Goal: Transaction & Acquisition: Purchase product/service

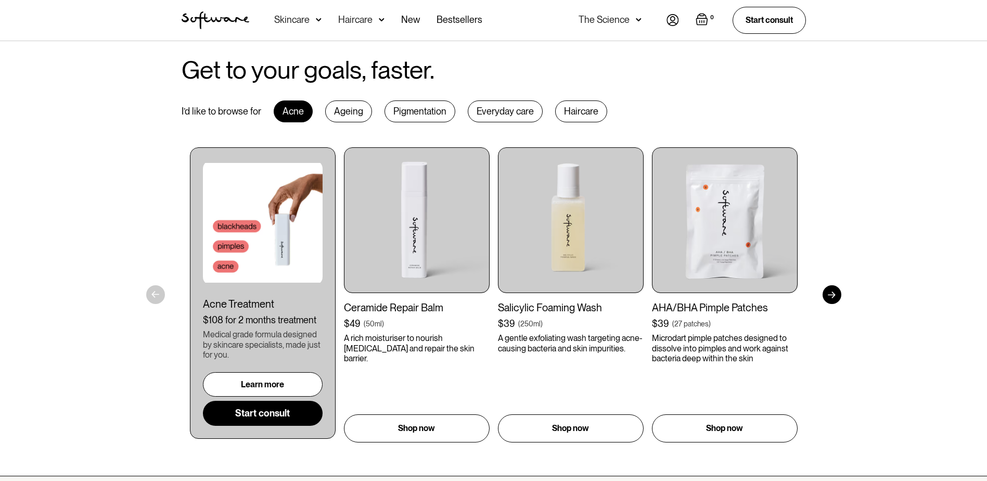
scroll to position [468, 0]
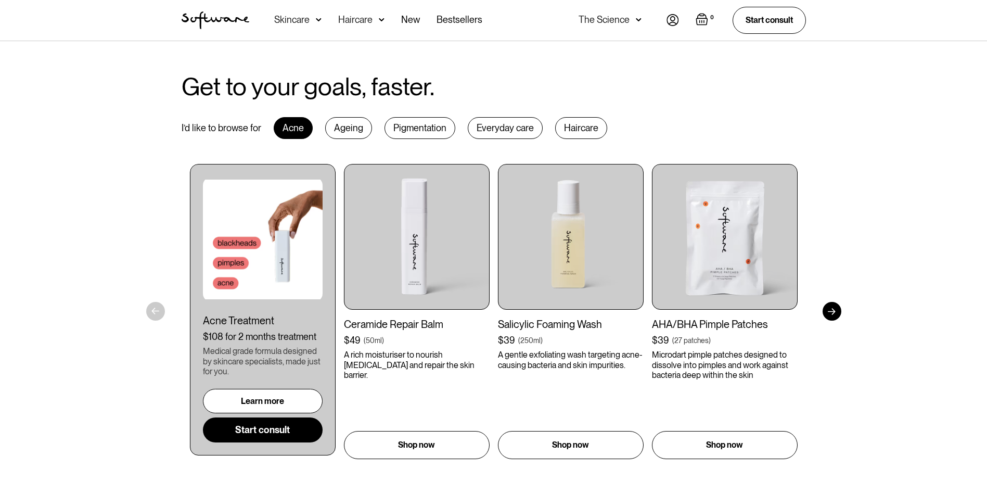
drag, startPoint x: 832, startPoint y: 304, endPoint x: 841, endPoint y: 319, distance: 18.2
click at [840, 313] on div at bounding box center [832, 311] width 19 height 19
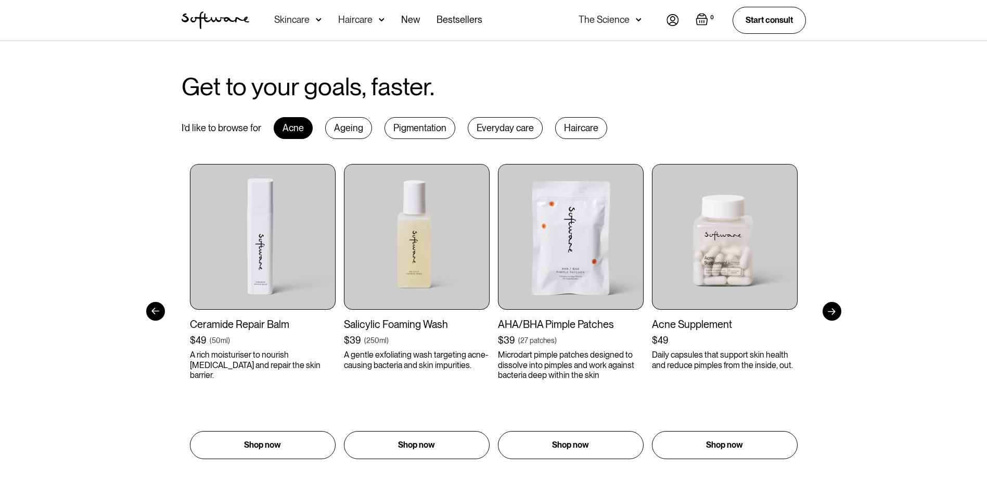
click at [831, 309] on div at bounding box center [832, 311] width 19 height 19
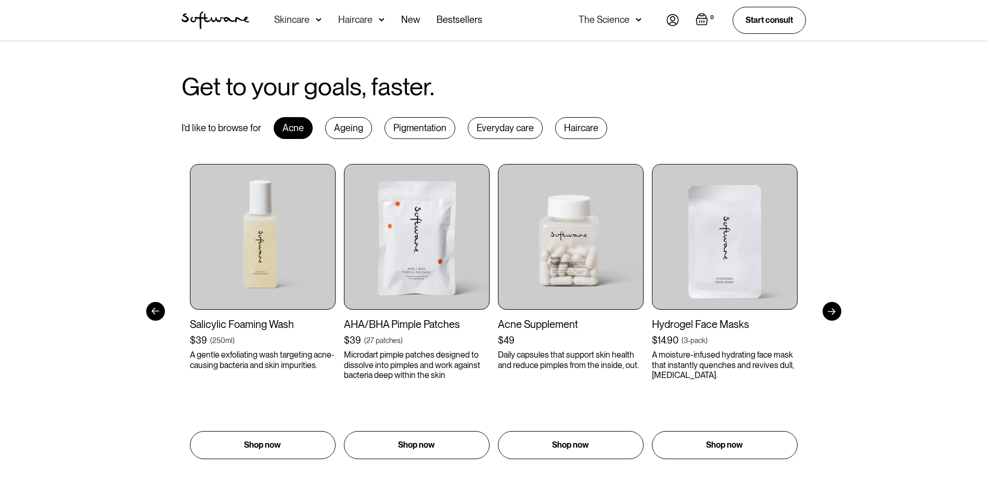
click at [831, 309] on div at bounding box center [832, 311] width 19 height 19
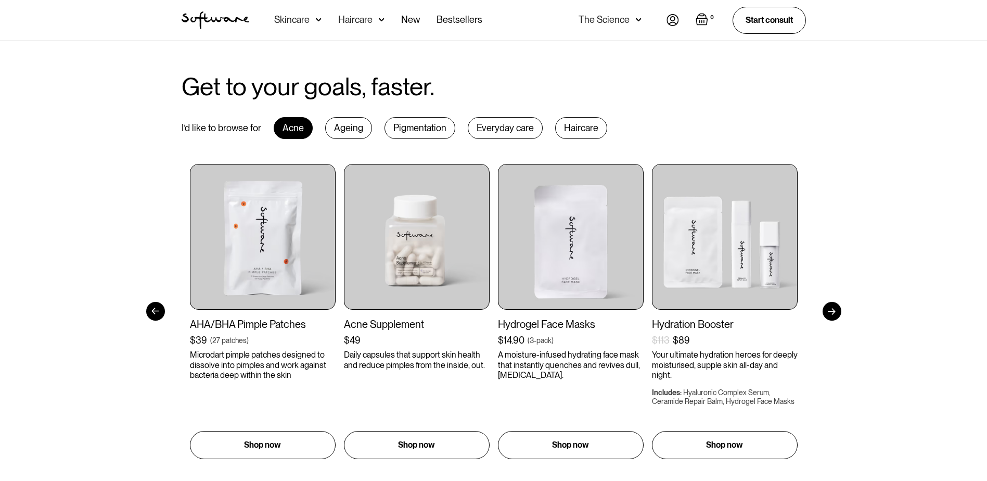
click at [830, 306] on div at bounding box center [832, 311] width 19 height 19
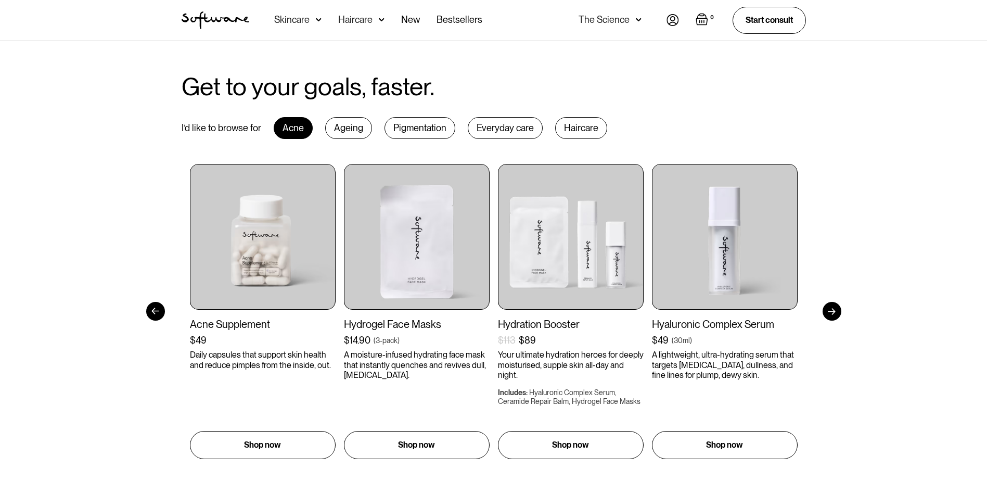
click at [830, 306] on div at bounding box center [832, 311] width 19 height 19
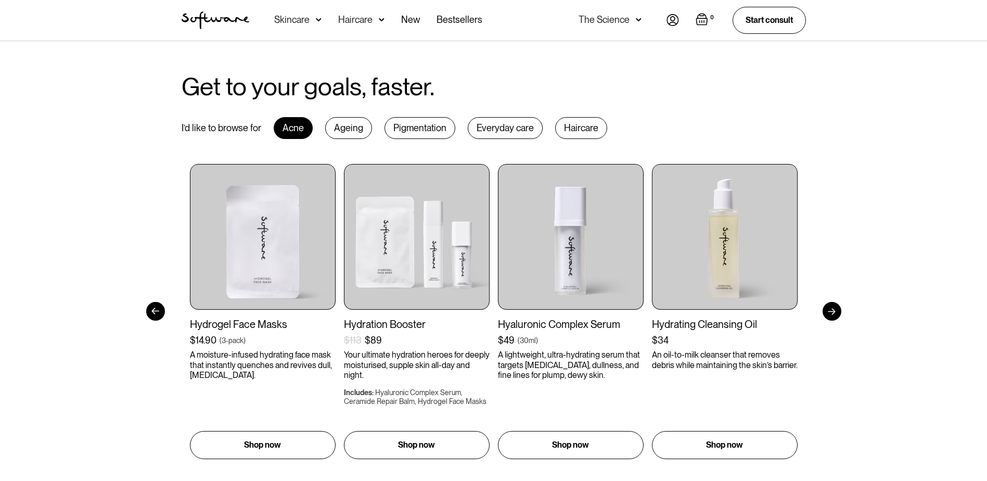
click at [830, 306] on div at bounding box center [832, 311] width 19 height 19
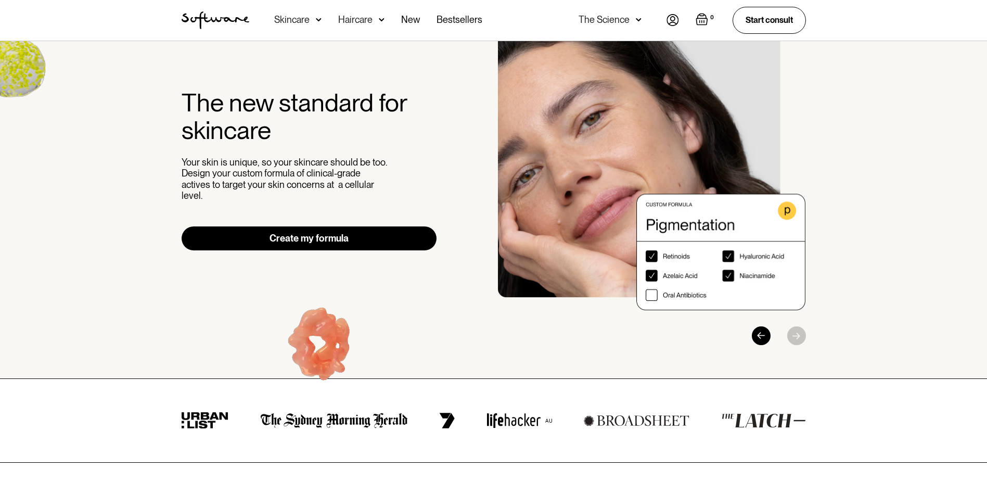
scroll to position [0, 0]
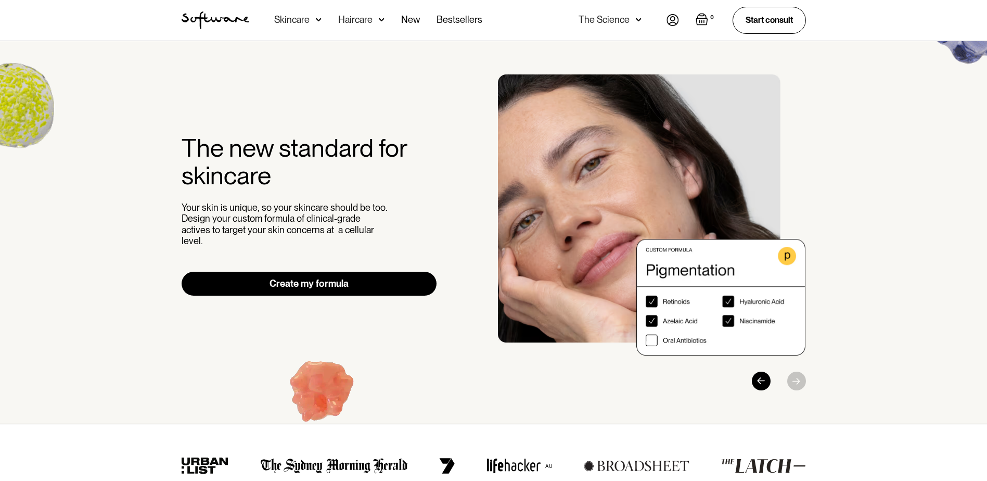
click at [266, 283] on link "Create my formula" at bounding box center [309, 284] width 255 height 24
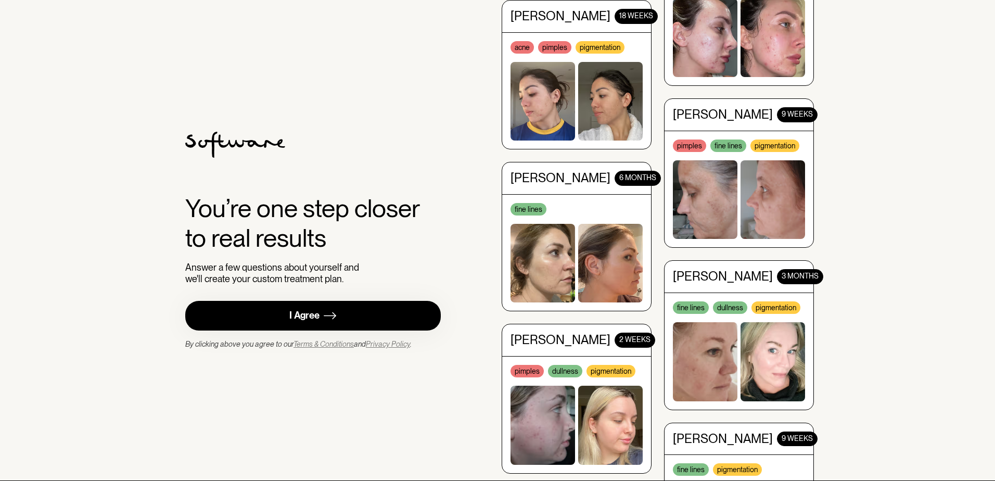
click at [327, 310] on img at bounding box center [330, 315] width 12 height 13
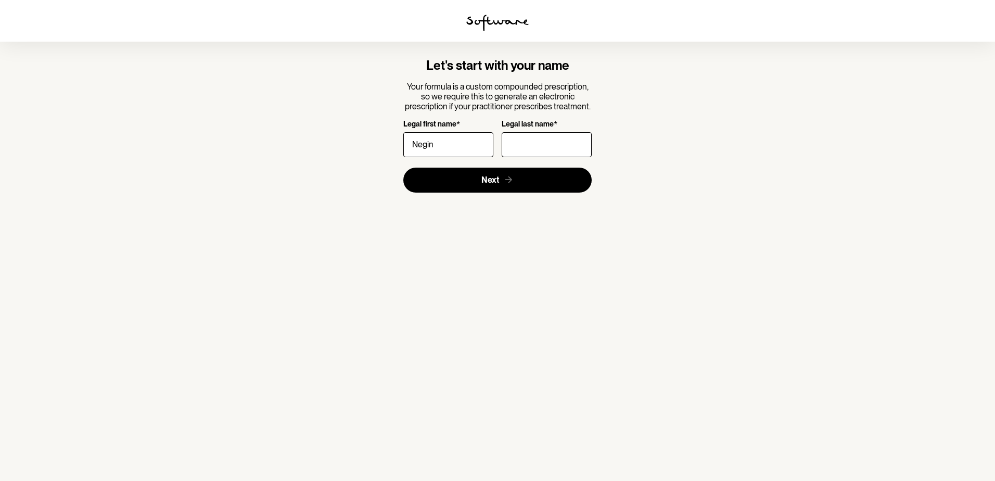
type input "Negin"
click at [527, 152] on input "Legal last name *" at bounding box center [547, 144] width 90 height 25
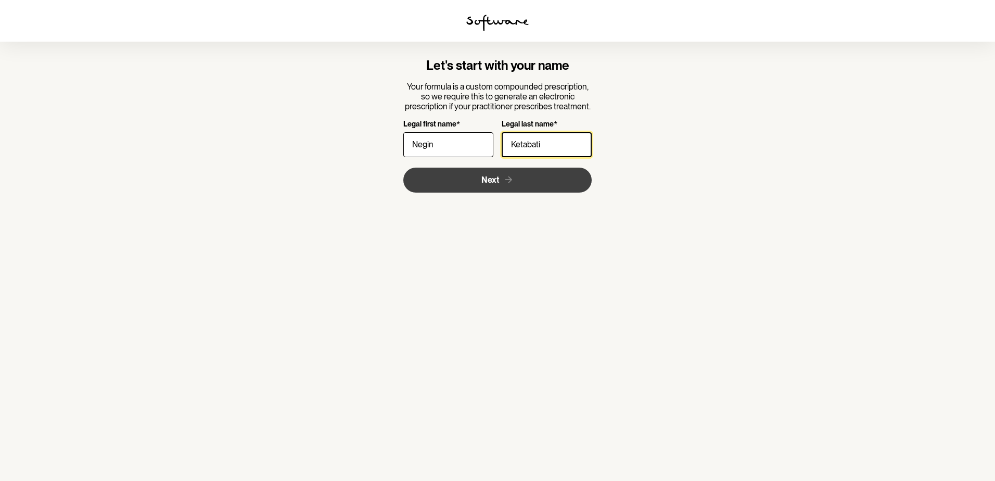
type input "Ketabati"
click at [515, 182] on button "Next" at bounding box center [497, 180] width 189 height 25
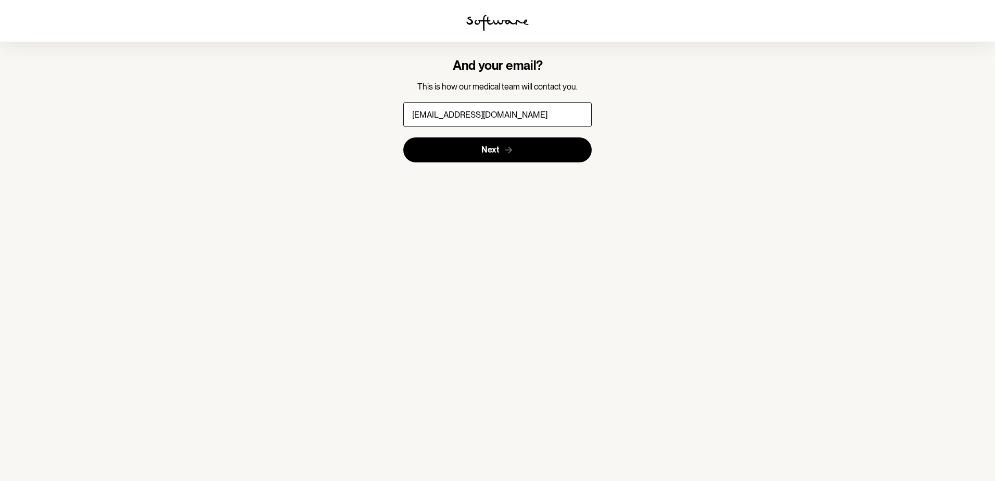
type input "[EMAIL_ADDRESS][DOMAIN_NAME]"
click at [403, 137] on button "Next" at bounding box center [497, 149] width 189 height 25
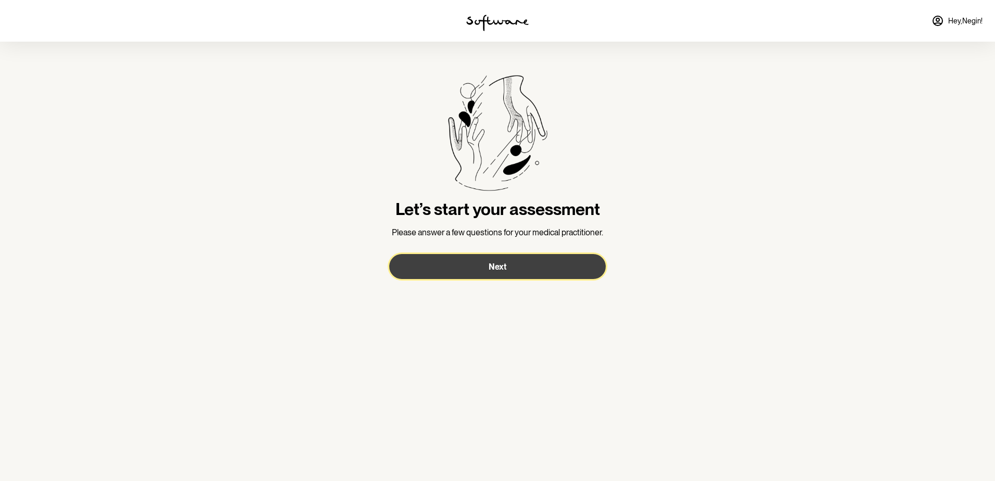
click at [511, 261] on button "Next" at bounding box center [497, 266] width 216 height 25
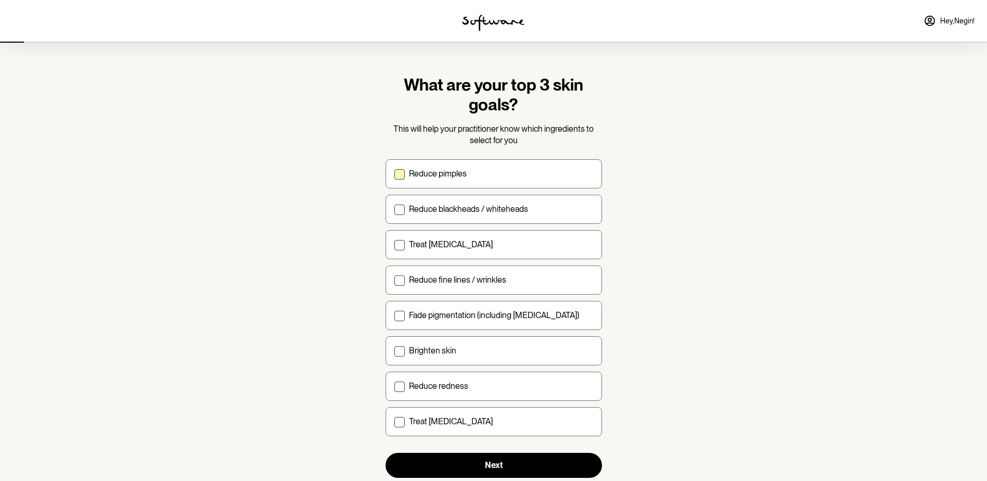
click at [488, 178] on div "Reduce pimples" at bounding box center [501, 174] width 184 height 10
click at [394, 174] on input "Reduce pimples" at bounding box center [394, 173] width 1 height 1
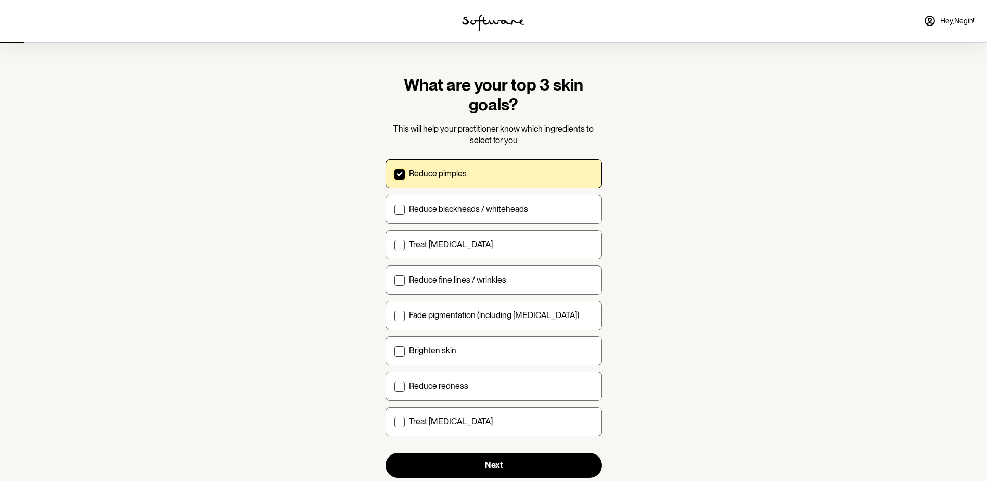
click at [515, 176] on div "Reduce pimples" at bounding box center [501, 174] width 184 height 10
click at [394, 174] on input "Reduce pimples" at bounding box center [394, 173] width 1 height 1
checkbox input "false"
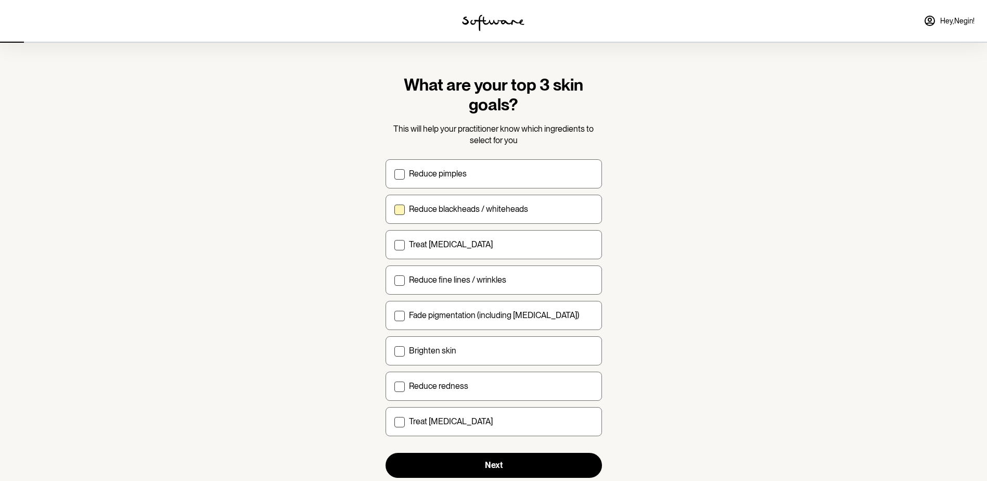
drag, startPoint x: 516, startPoint y: 201, endPoint x: 537, endPoint y: 210, distance: 22.6
click at [516, 203] on label "Reduce blackheads / whiteheads" at bounding box center [494, 209] width 216 height 29
click at [394, 209] on input "Reduce blackheads / whiteheads" at bounding box center [394, 209] width 1 height 1
checkbox input "true"
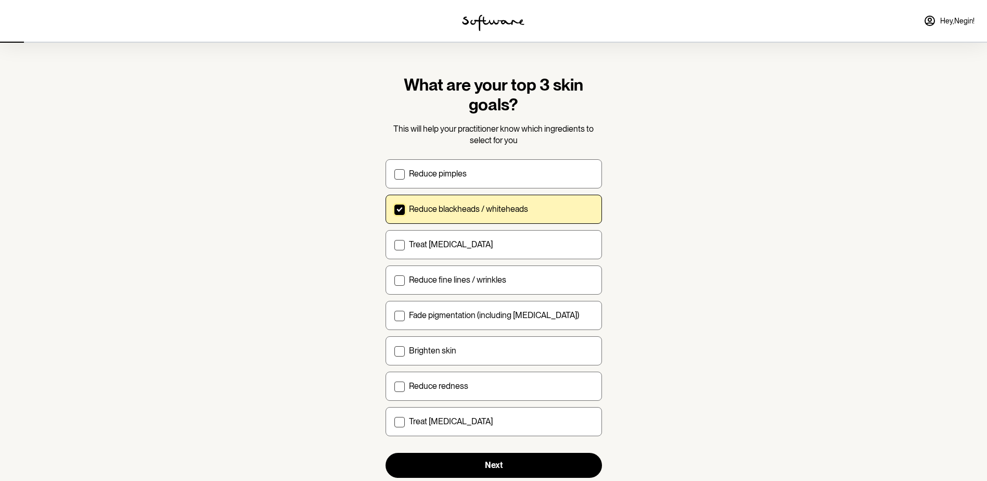
scroll to position [30, 0]
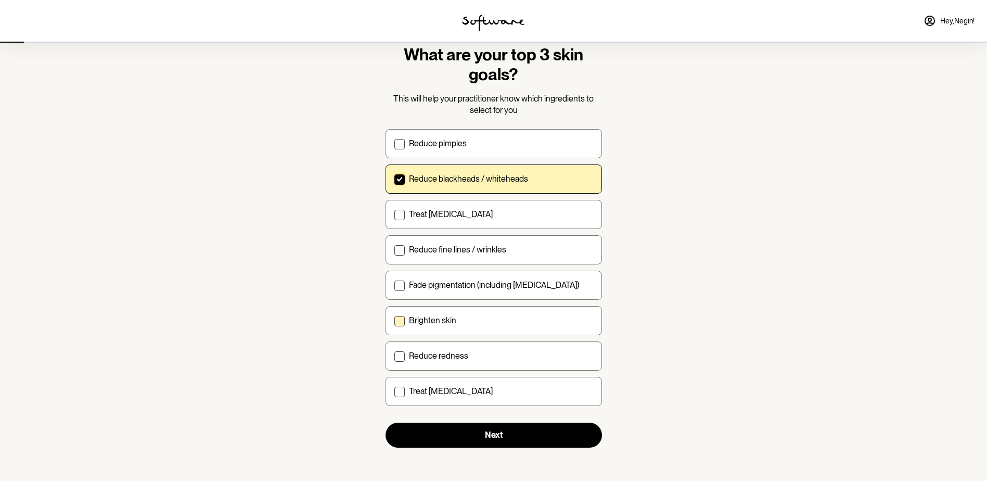
click at [481, 326] on label "Brighten skin" at bounding box center [494, 320] width 216 height 29
click at [394, 321] on input "Brighten skin" at bounding box center [394, 320] width 1 height 1
checkbox input "true"
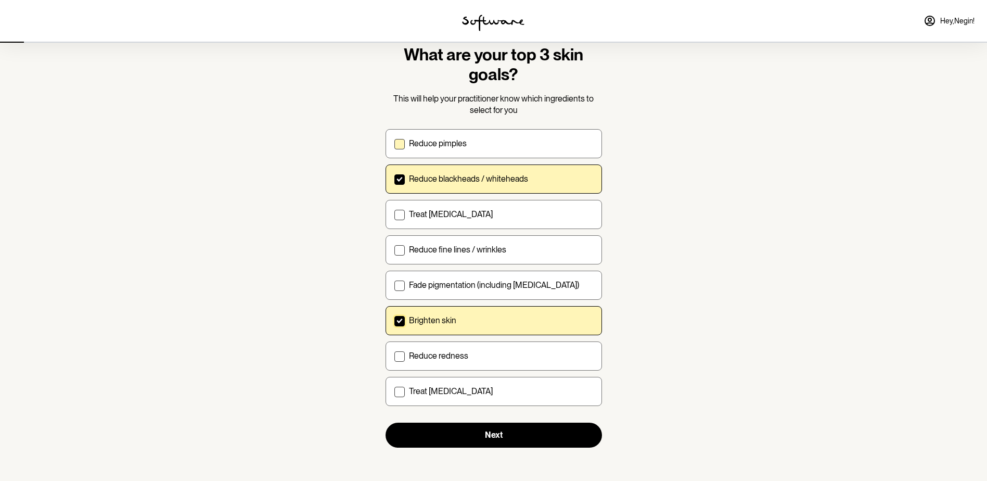
drag, startPoint x: 523, startPoint y: 152, endPoint x: 527, endPoint y: 168, distance: 15.5
click at [523, 152] on label "Reduce pimples" at bounding box center [494, 143] width 216 height 29
click at [394, 144] on input "Reduce pimples" at bounding box center [394, 143] width 1 height 1
checkbox input "true"
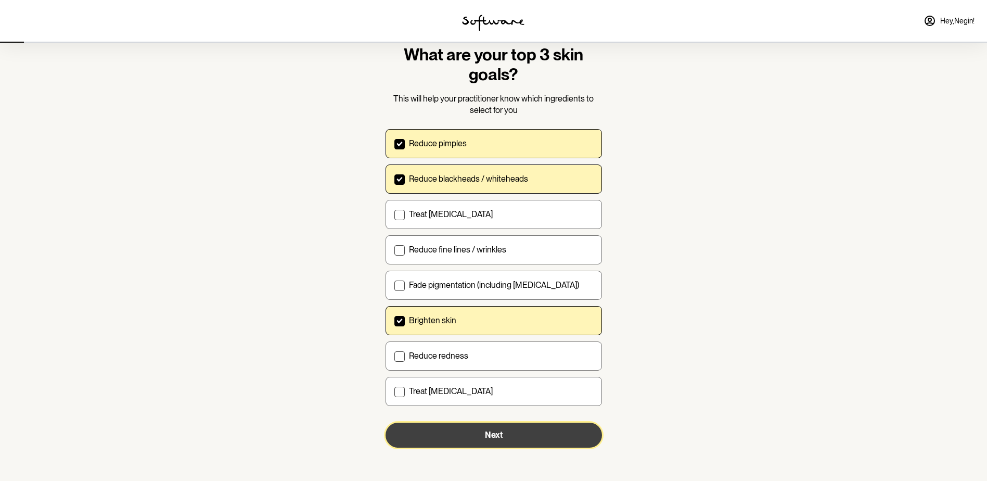
click at [521, 435] on button "Next" at bounding box center [494, 435] width 216 height 25
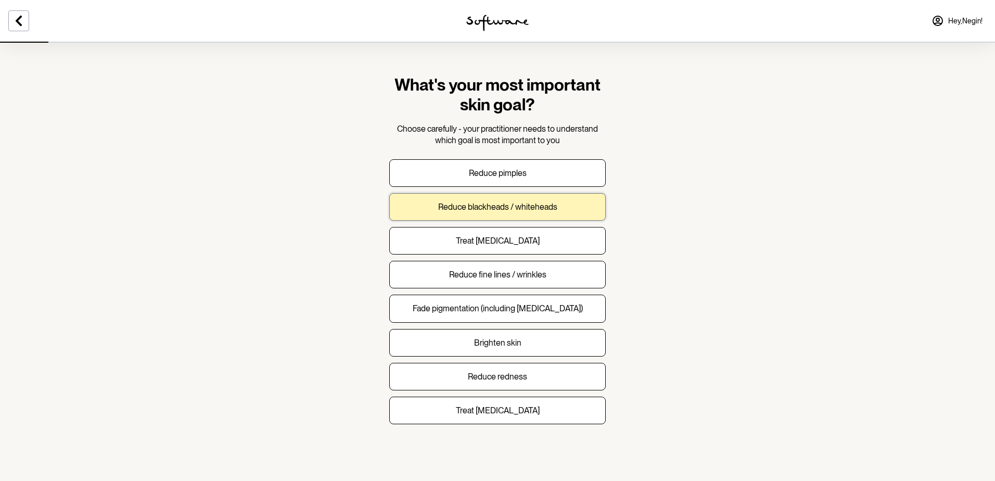
click at [555, 210] on p "Reduce blackheads / whiteheads" at bounding box center [497, 207] width 119 height 10
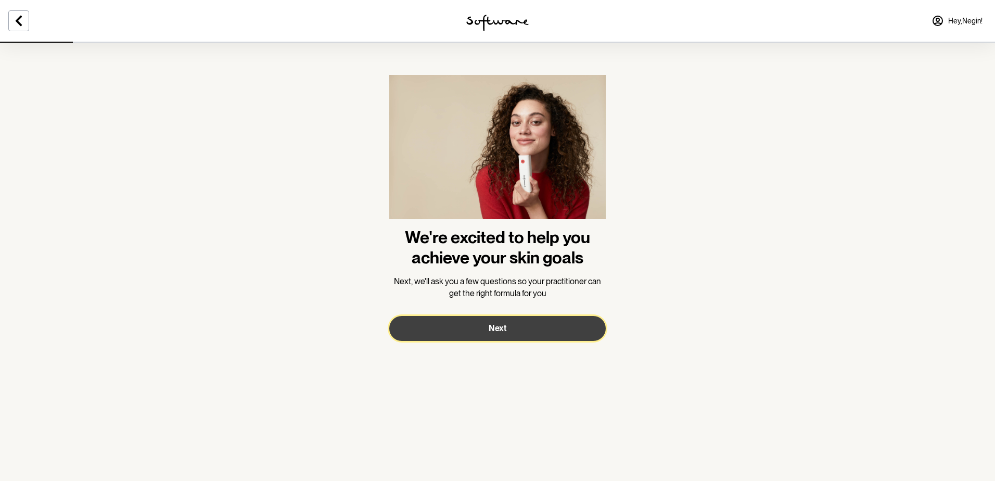
click at [575, 325] on button "Next" at bounding box center [497, 328] width 216 height 25
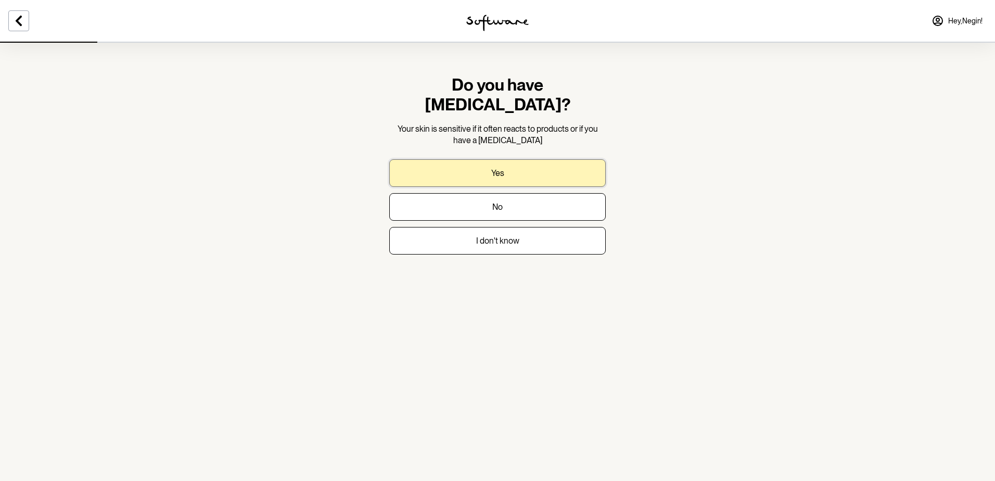
click at [519, 159] on button "Yes" at bounding box center [497, 173] width 216 height 28
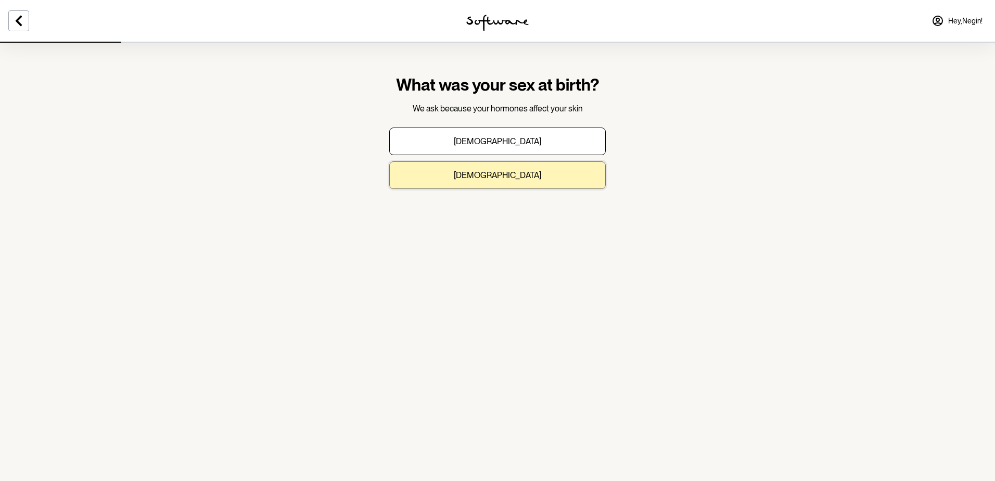
click at [538, 174] on button "[DEMOGRAPHIC_DATA]" at bounding box center [497, 175] width 216 height 28
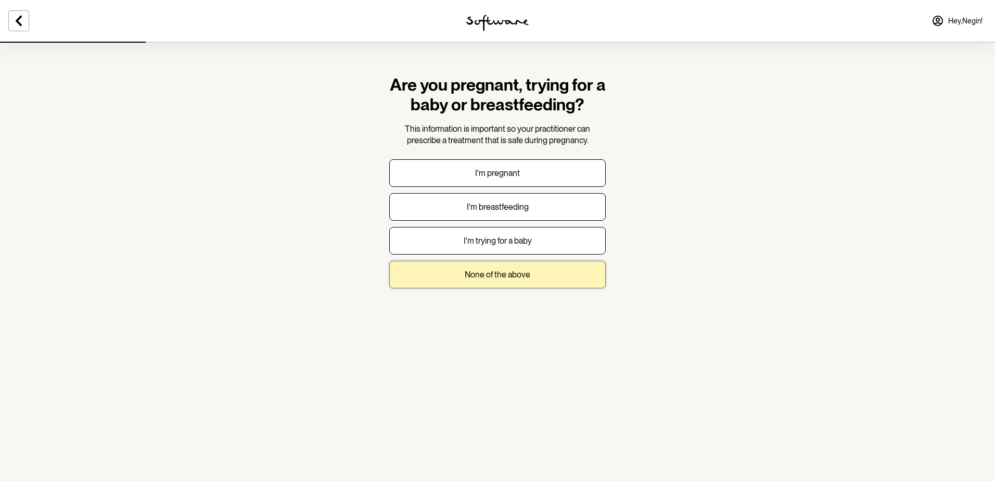
click at [522, 273] on p "None of the above" at bounding box center [498, 275] width 66 height 10
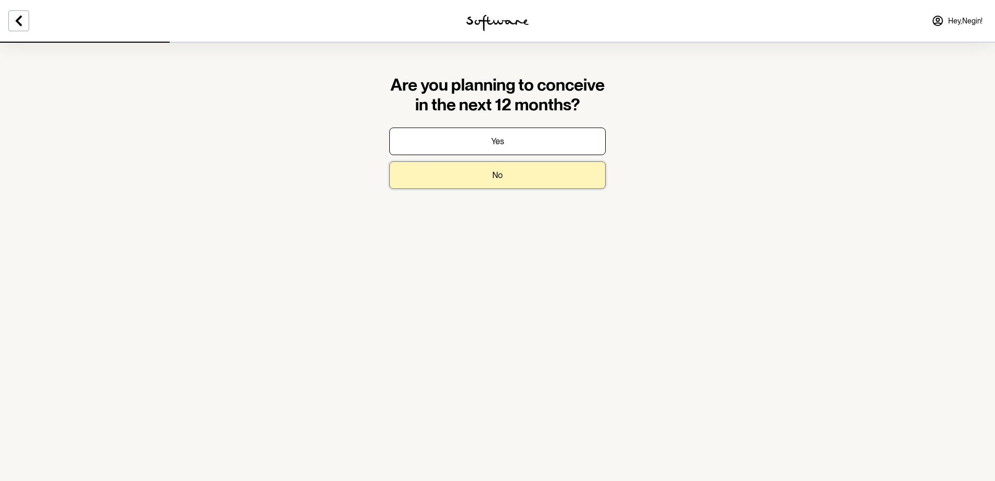
click at [513, 170] on button "No" at bounding box center [497, 175] width 216 height 28
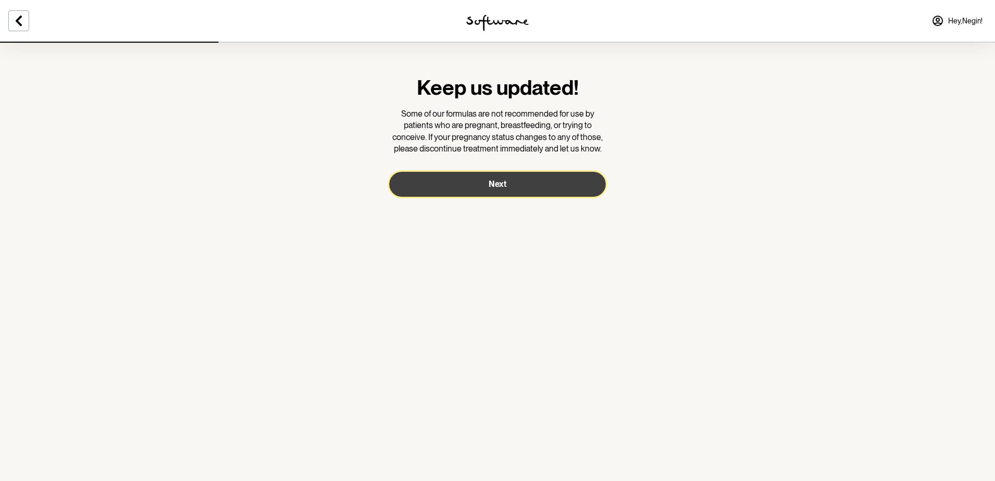
click at [523, 187] on button "Next" at bounding box center [497, 184] width 216 height 25
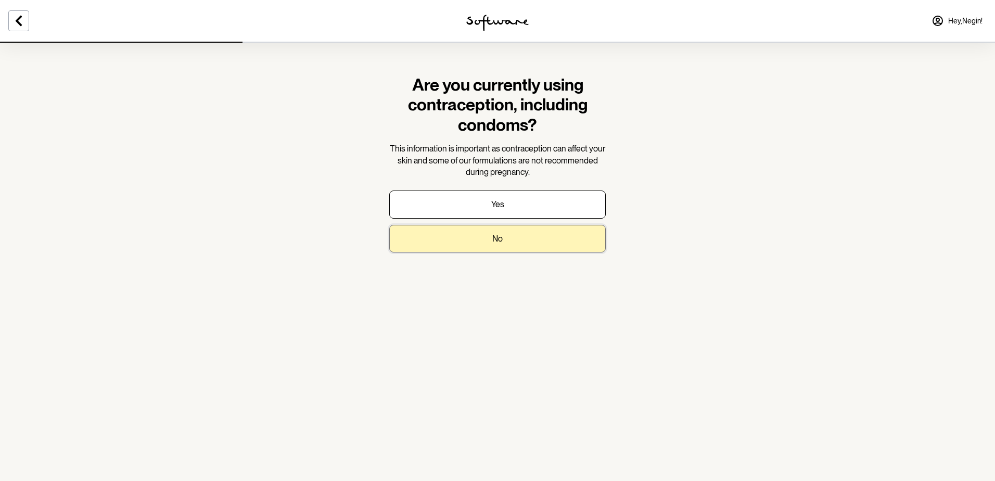
click at [519, 251] on button "No" at bounding box center [497, 239] width 216 height 28
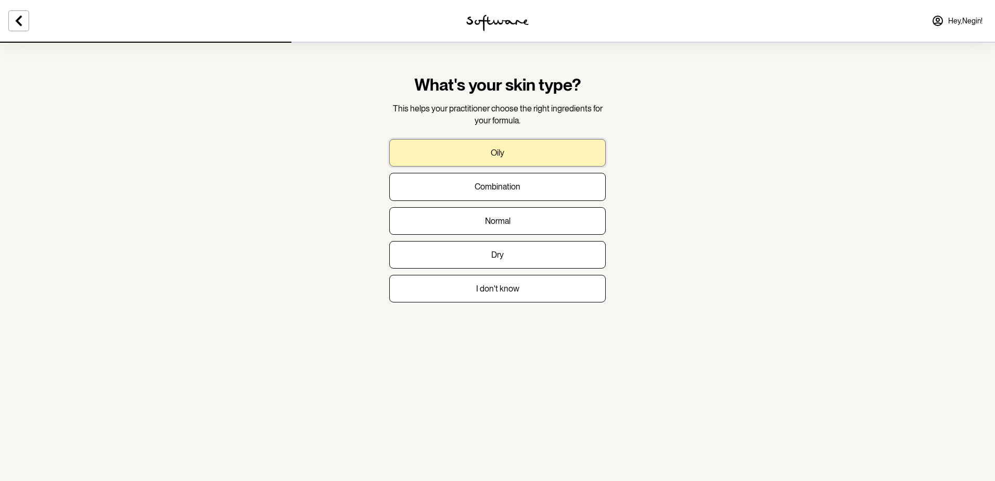
click at [492, 161] on button "Oily" at bounding box center [497, 153] width 216 height 28
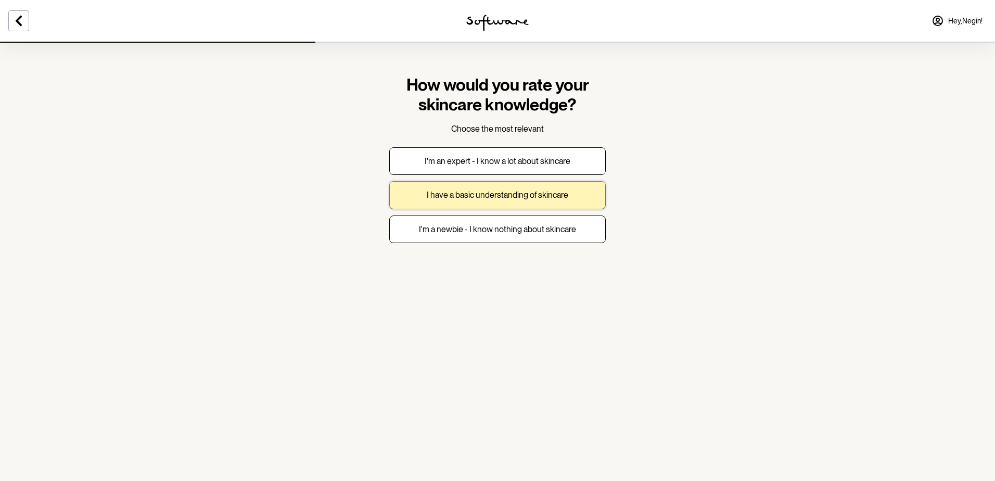
click at [498, 196] on p "I have a basic understanding of skincare" at bounding box center [498, 195] width 142 height 10
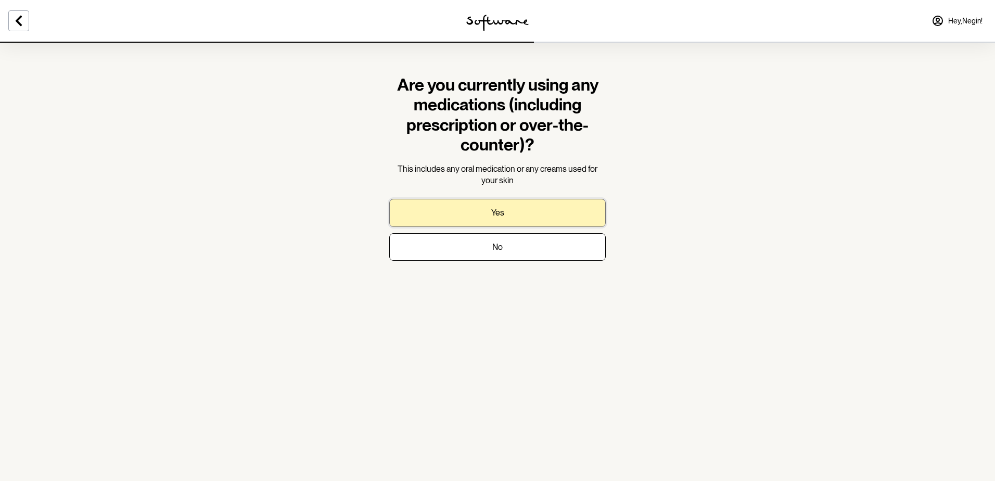
click at [497, 213] on p "Yes" at bounding box center [497, 213] width 13 height 10
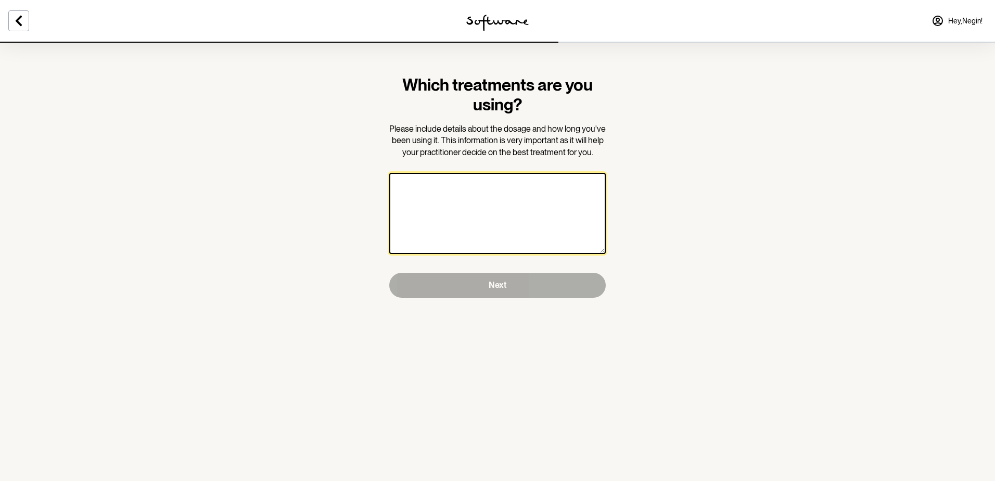
click at [497, 213] on textarea at bounding box center [497, 213] width 216 height 81
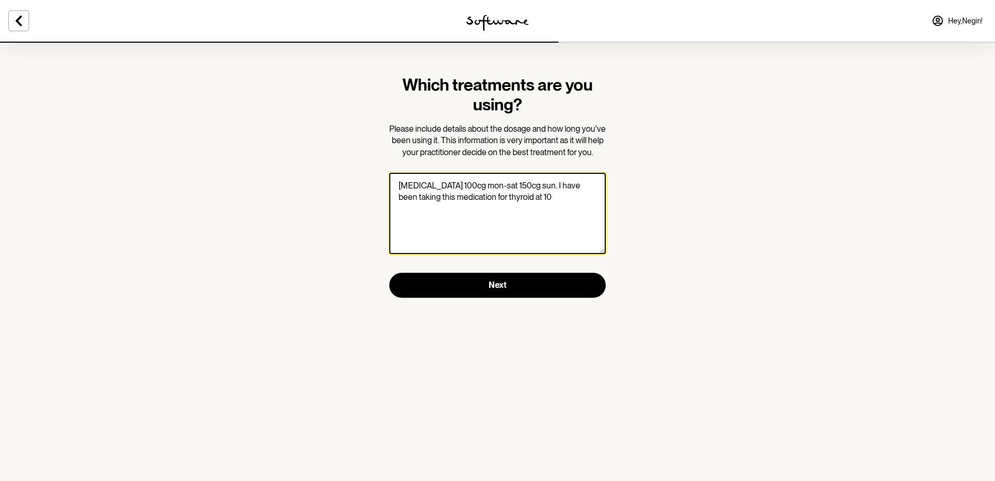
click at [579, 201] on textarea "[MEDICAL_DATA] 100cg mon-sat 150cg sun. I have been taking this medication for …" at bounding box center [497, 213] width 216 height 81
click at [541, 185] on textarea "[MEDICAL_DATA] 100cg mon-sat 150cg sun. I have been taking this medication for …" at bounding box center [497, 213] width 216 height 81
click at [488, 186] on textarea "[MEDICAL_DATA] 100cg mon-sat 150mcg sun. I have been taking this medication for…" at bounding box center [497, 213] width 216 height 81
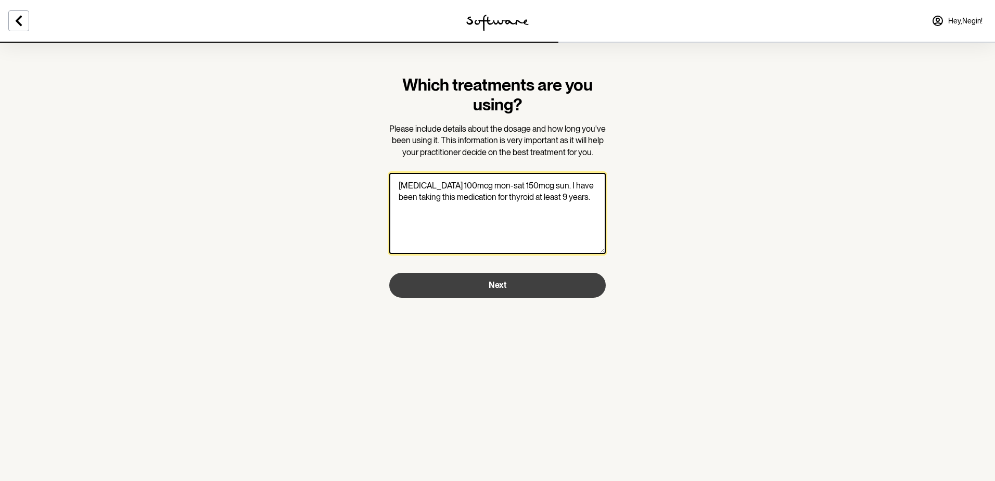
type textarea "[MEDICAL_DATA] 100mcg mon-sat 150mcg sun. I have been taking this medication fo…"
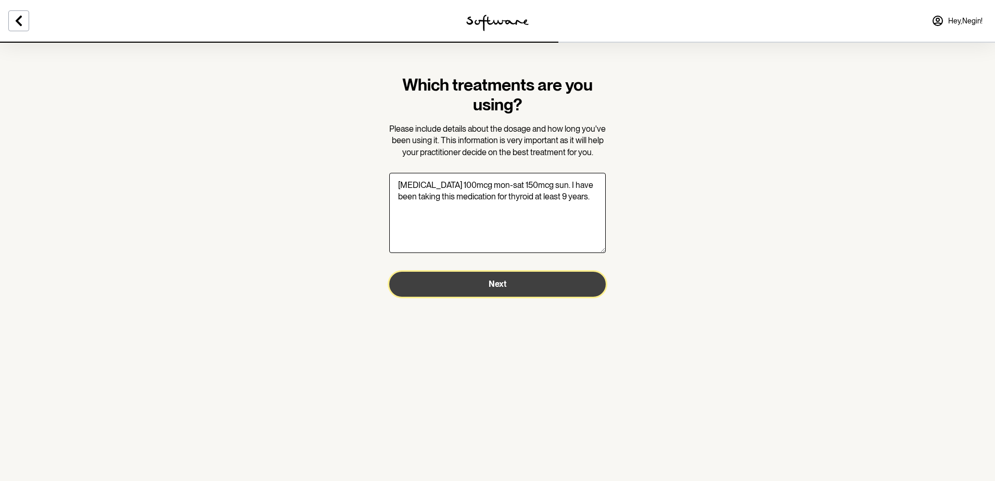
click at [504, 289] on span "Next" at bounding box center [498, 284] width 18 height 10
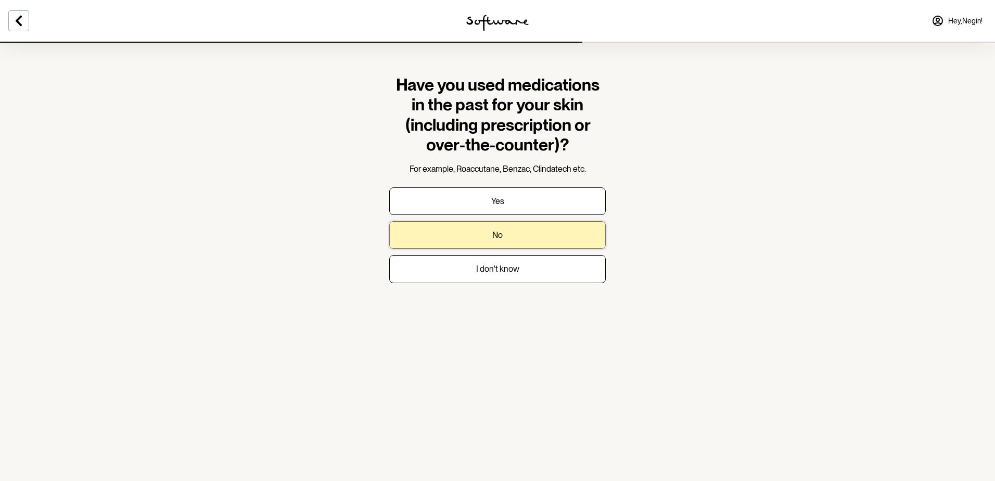
click at [566, 236] on button "No" at bounding box center [497, 235] width 216 height 28
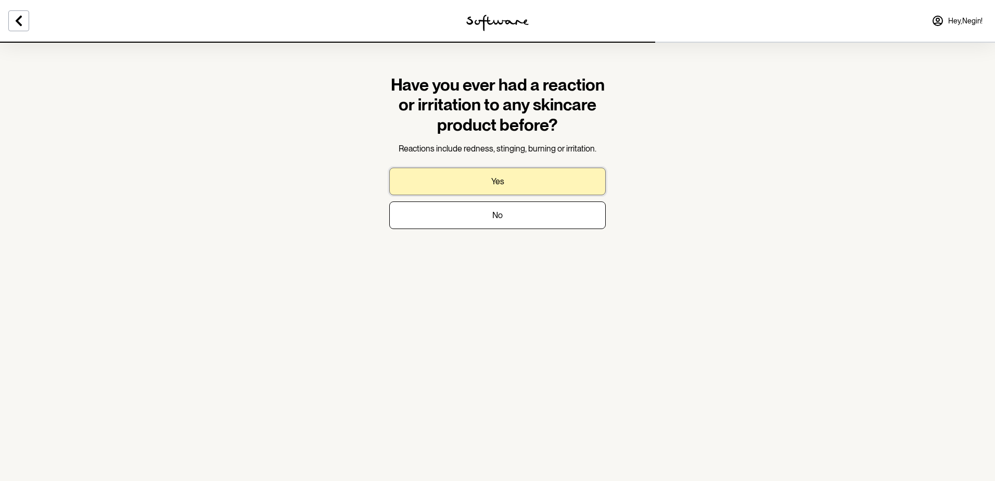
click at [551, 194] on button "Yes" at bounding box center [497, 182] width 216 height 28
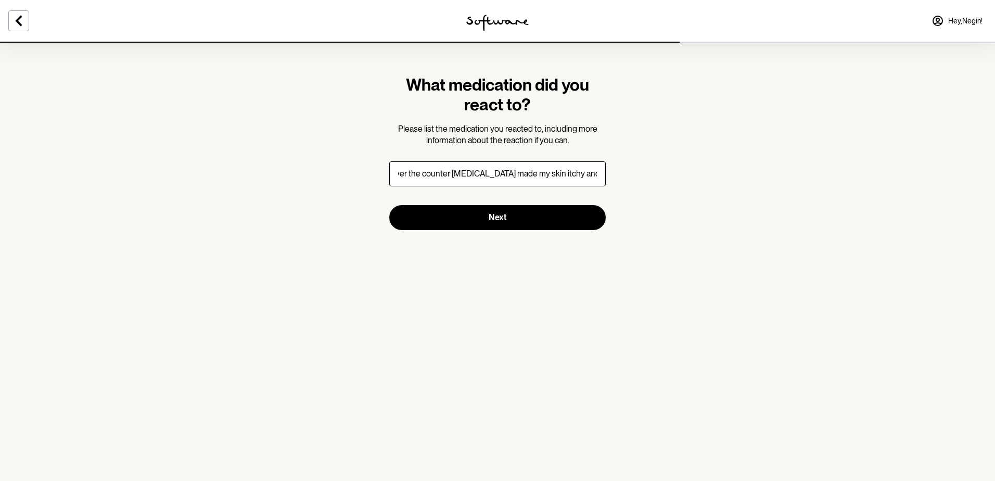
scroll to position [0, 9]
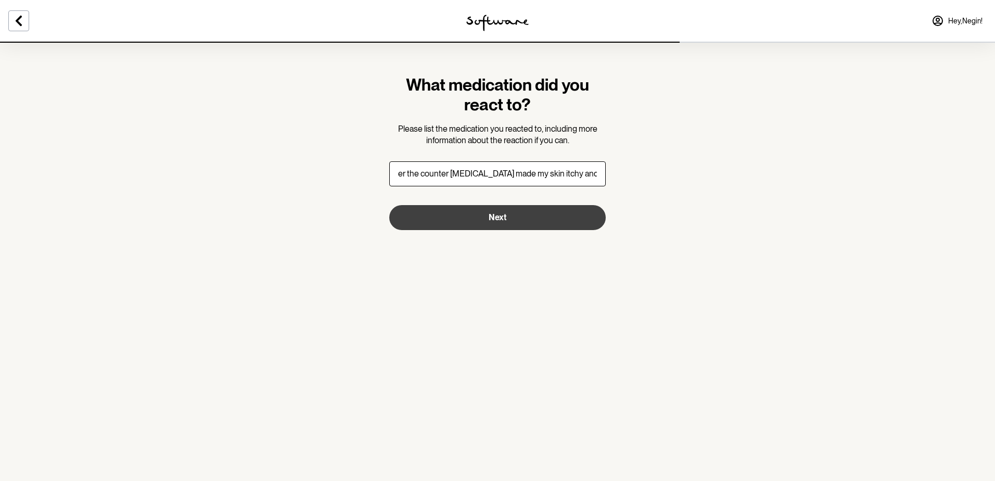
type input "over the counter [MEDICAL_DATA] made my skin itchy and a bit red."
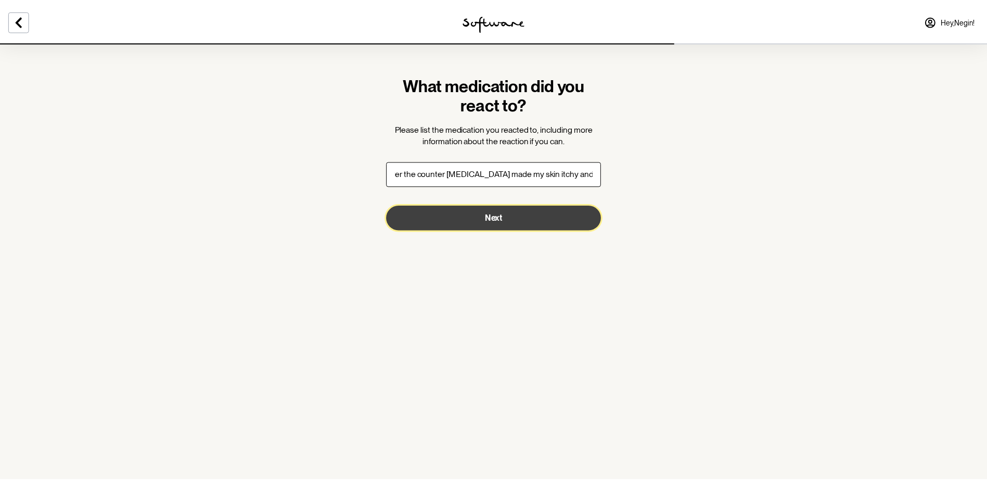
scroll to position [0, 0]
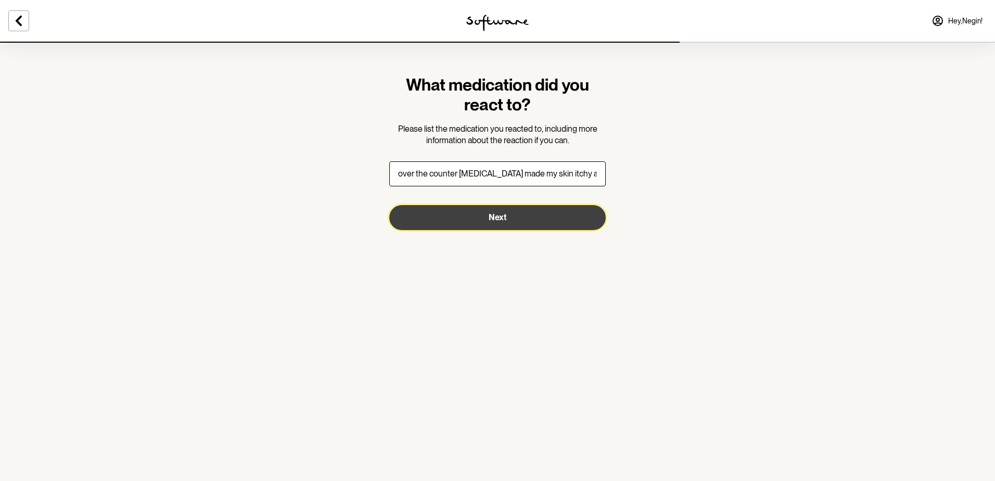
click at [447, 219] on button "Next" at bounding box center [497, 217] width 216 height 25
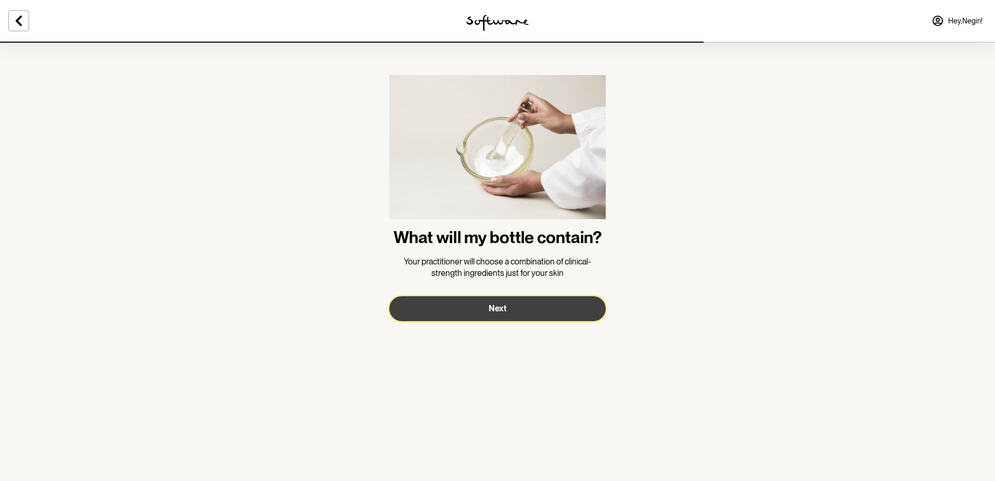
click at [546, 309] on button "Next" at bounding box center [497, 308] width 216 height 25
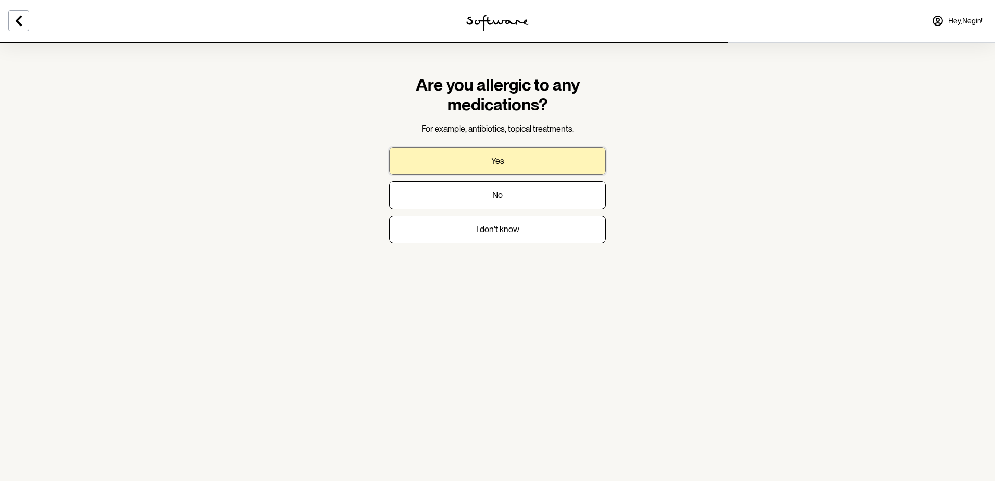
click at [544, 161] on button "Yes" at bounding box center [497, 161] width 216 height 28
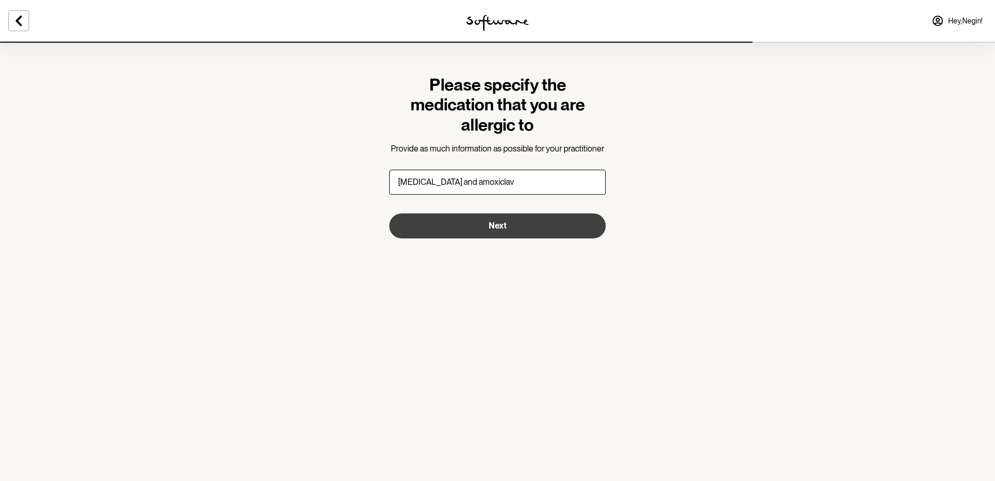
type input "[MEDICAL_DATA] and amoxiclav"
click at [536, 227] on button "Next" at bounding box center [497, 225] width 216 height 25
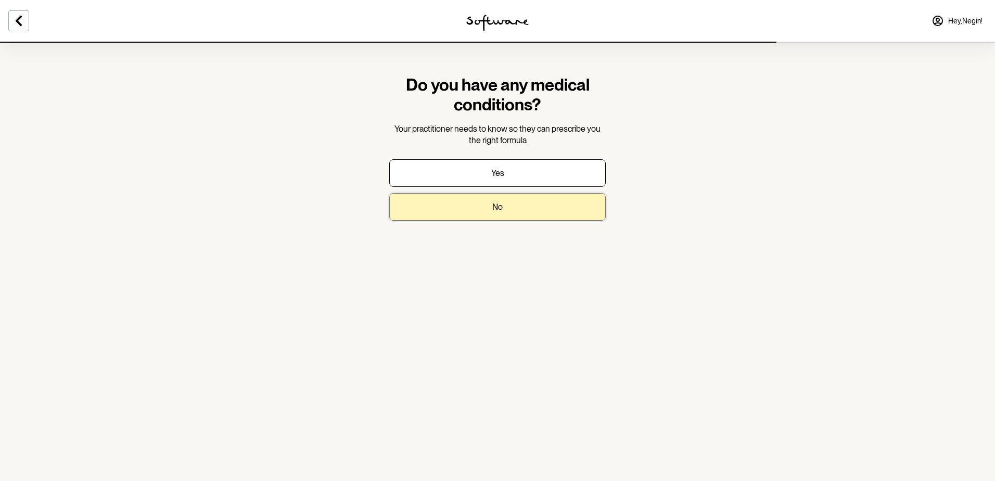
click at [570, 213] on button "No" at bounding box center [497, 207] width 216 height 28
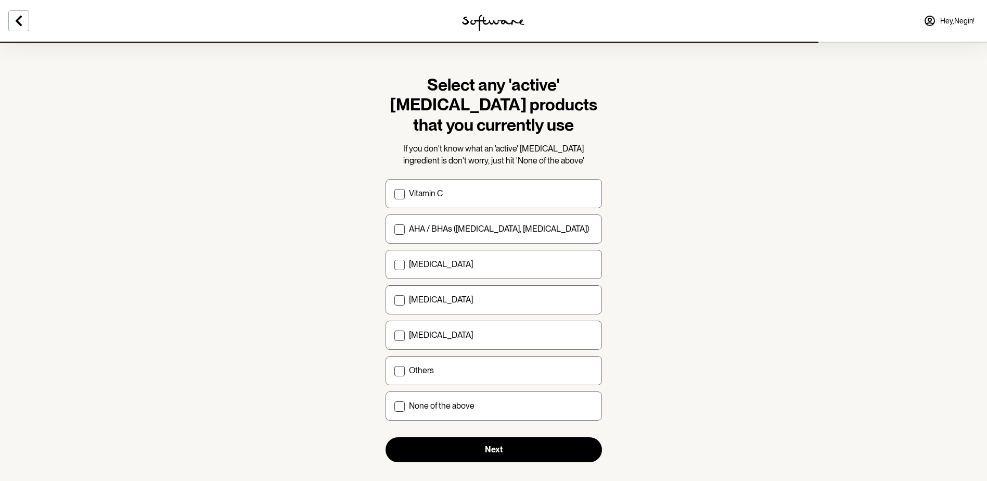
scroll to position [15, 0]
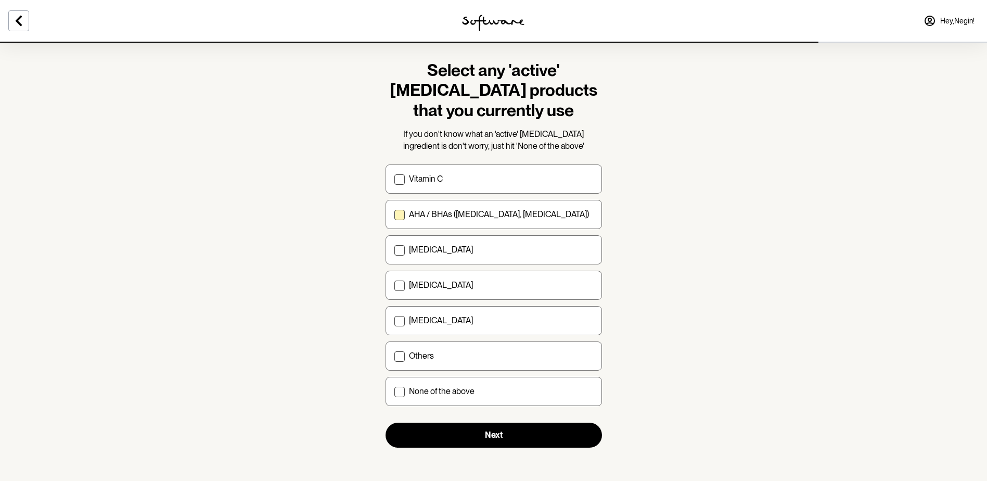
click at [564, 207] on label "AHA / BHAs ([MEDICAL_DATA], [MEDICAL_DATA])" at bounding box center [494, 214] width 216 height 29
click at [394, 214] on input "AHA / BHAs ([MEDICAL_DATA], [MEDICAL_DATA])" at bounding box center [394, 214] width 1 height 1
checkbox input "true"
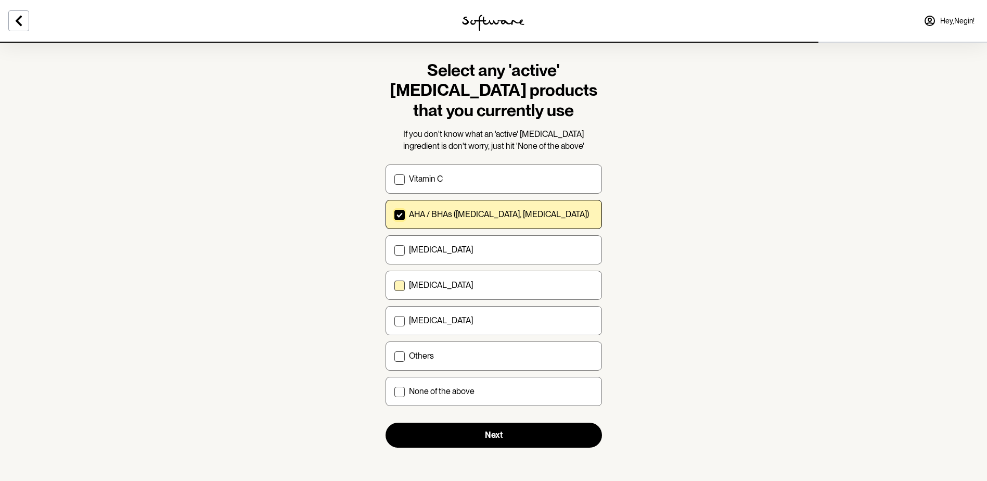
click at [560, 297] on label "[MEDICAL_DATA]" at bounding box center [494, 285] width 216 height 29
click at [394, 286] on input "[MEDICAL_DATA]" at bounding box center [394, 285] width 1 height 1
checkbox input "true"
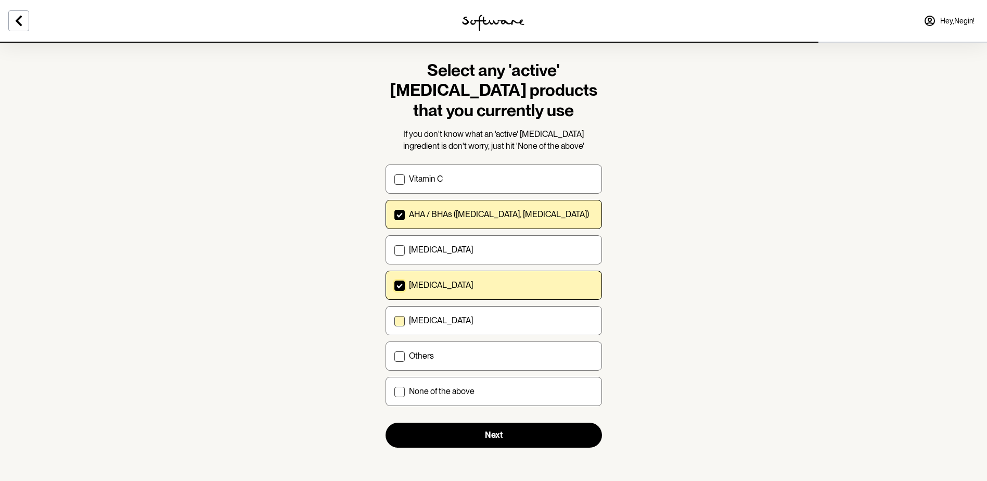
click at [571, 325] on div "[MEDICAL_DATA]" at bounding box center [501, 320] width 184 height 10
click at [394, 321] on input "[MEDICAL_DATA]" at bounding box center [394, 321] width 1 height 1
checkbox input "true"
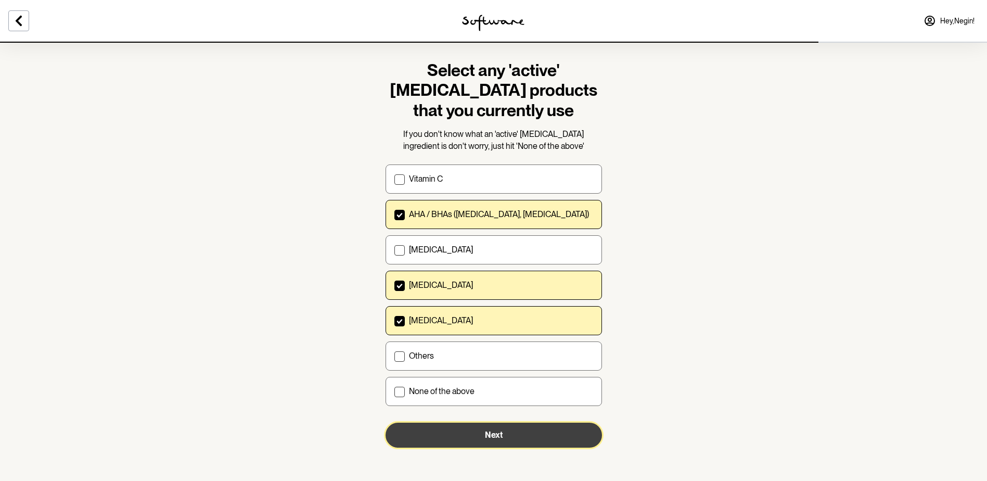
click at [549, 430] on button "Next" at bounding box center [494, 435] width 216 height 25
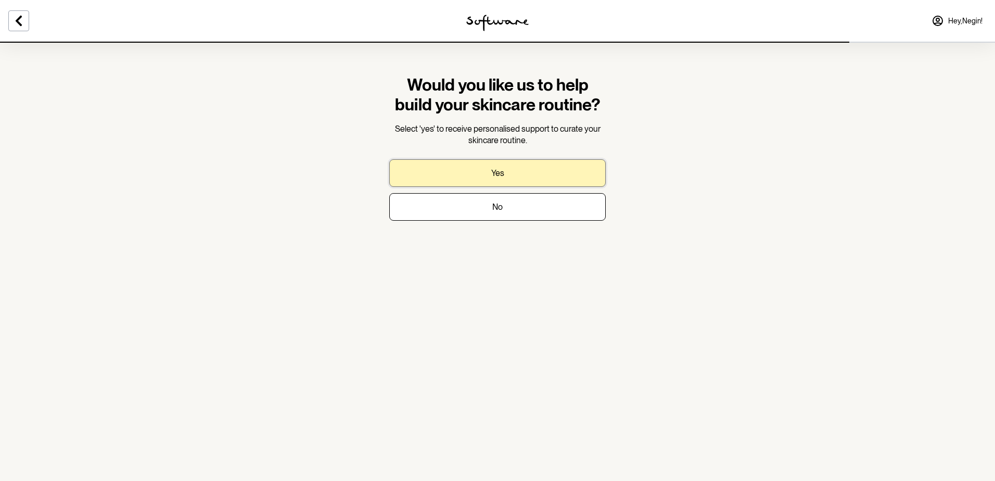
click at [515, 172] on button "Yes" at bounding box center [497, 173] width 216 height 28
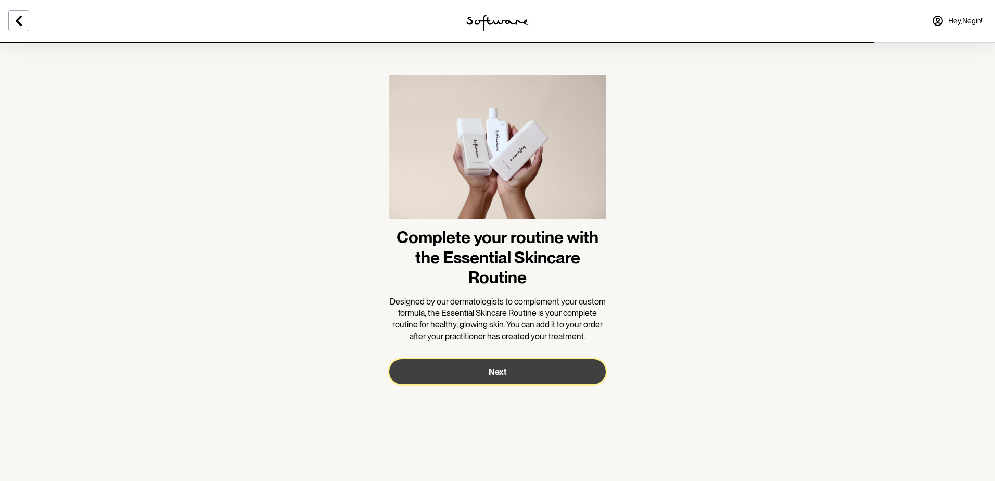
click at [556, 376] on button "Next" at bounding box center [497, 371] width 216 height 25
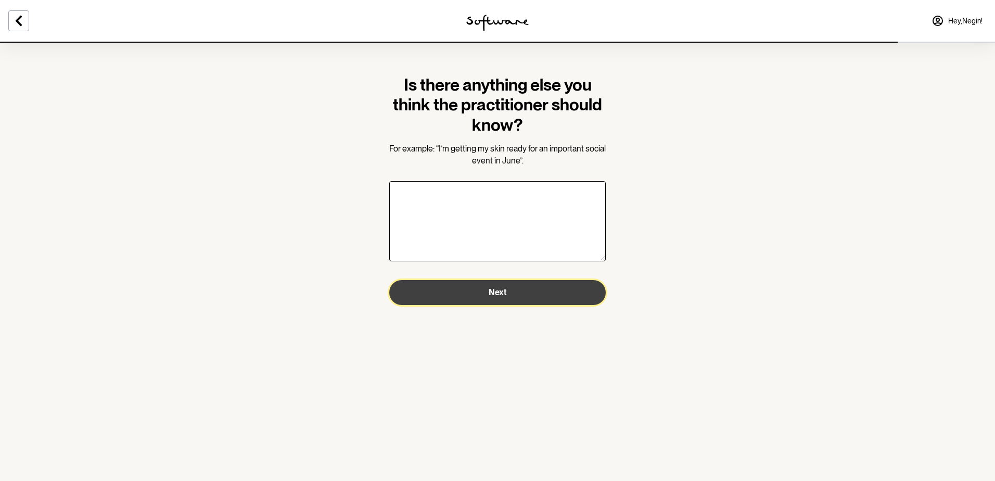
click at [484, 288] on button "Next" at bounding box center [497, 292] width 216 height 25
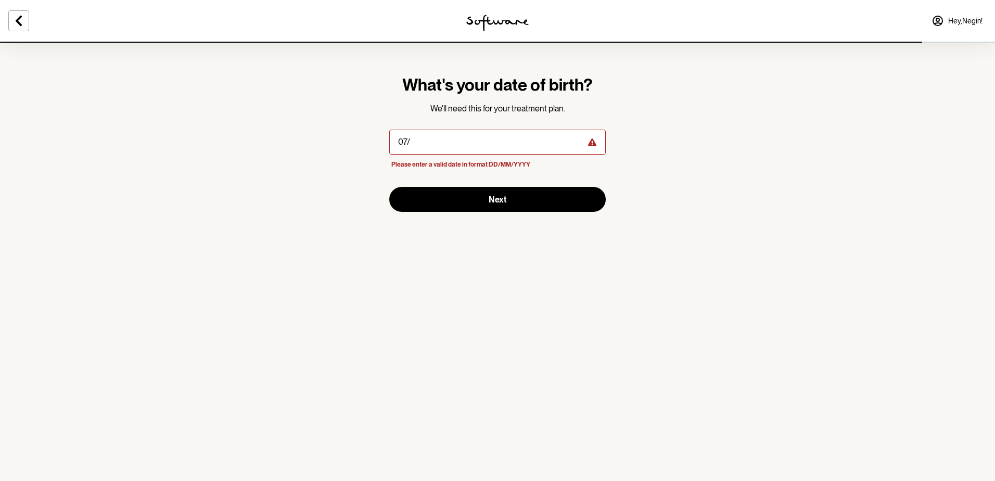
type input "0"
click at [403, 139] on input "masked-date" at bounding box center [497, 142] width 216 height 25
click at [400, 143] on input "masked-date" at bounding box center [497, 142] width 216 height 25
click at [400, 142] on input "masked-date" at bounding box center [497, 142] width 216 height 25
click at [401, 140] on input "masked-date" at bounding box center [497, 142] width 216 height 25
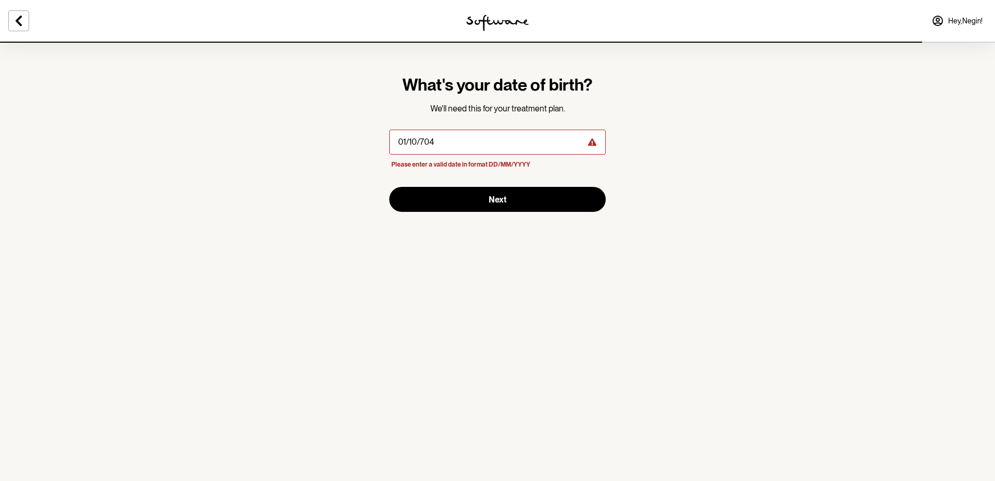
click at [414, 142] on input "masked-date" at bounding box center [497, 142] width 216 height 25
click at [418, 144] on input "masked-date" at bounding box center [497, 142] width 216 height 25
click at [435, 141] on input "masked-date" at bounding box center [497, 142] width 216 height 25
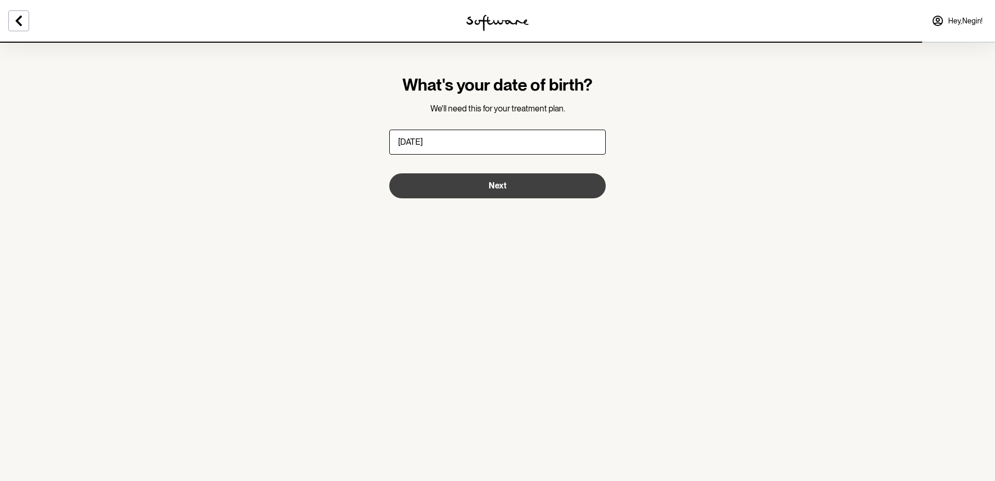
type input "[DATE]"
click at [434, 180] on button "Next" at bounding box center [497, 185] width 216 height 25
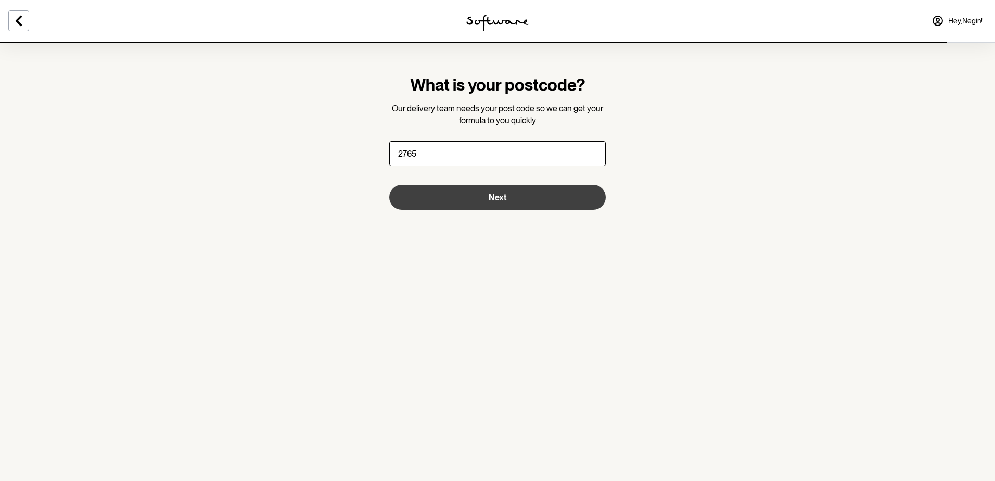
type input "2765"
click at [544, 198] on button "Next" at bounding box center [497, 197] width 216 height 25
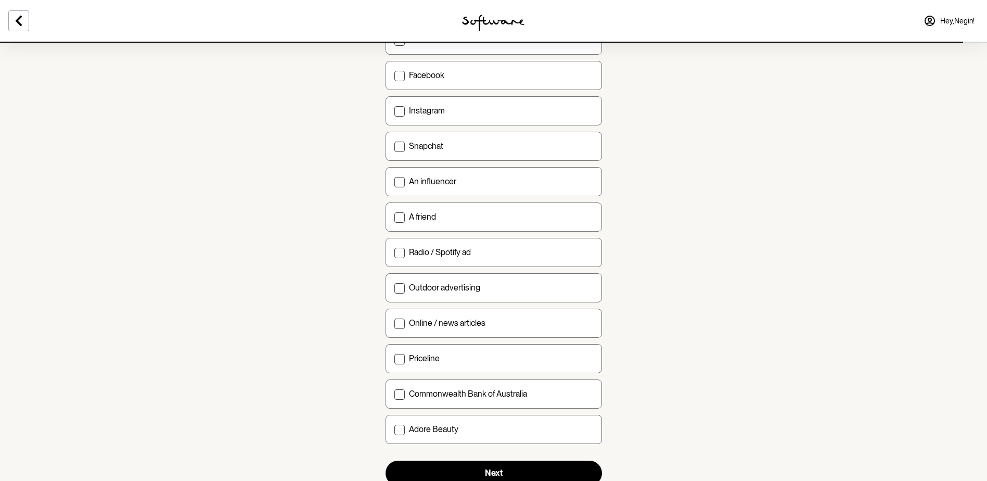
scroll to position [246, 0]
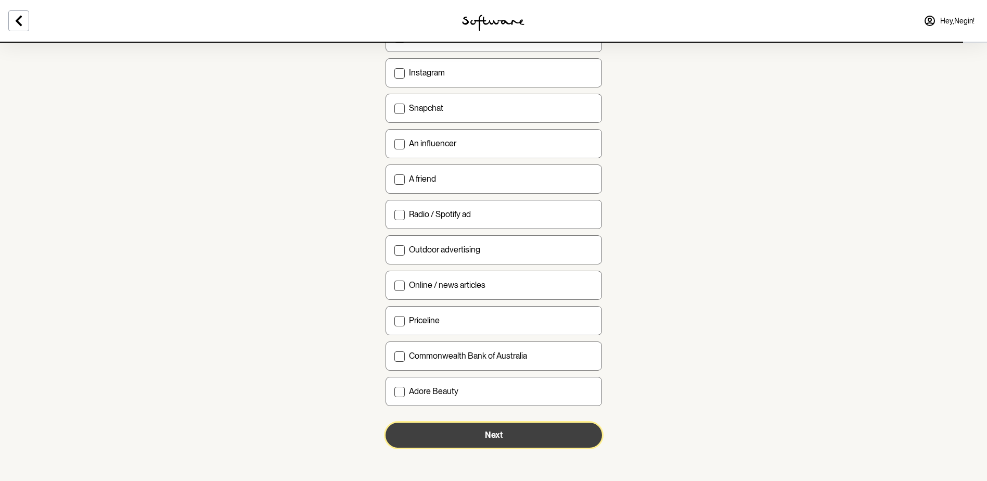
click at [566, 436] on button "Next" at bounding box center [494, 435] width 216 height 25
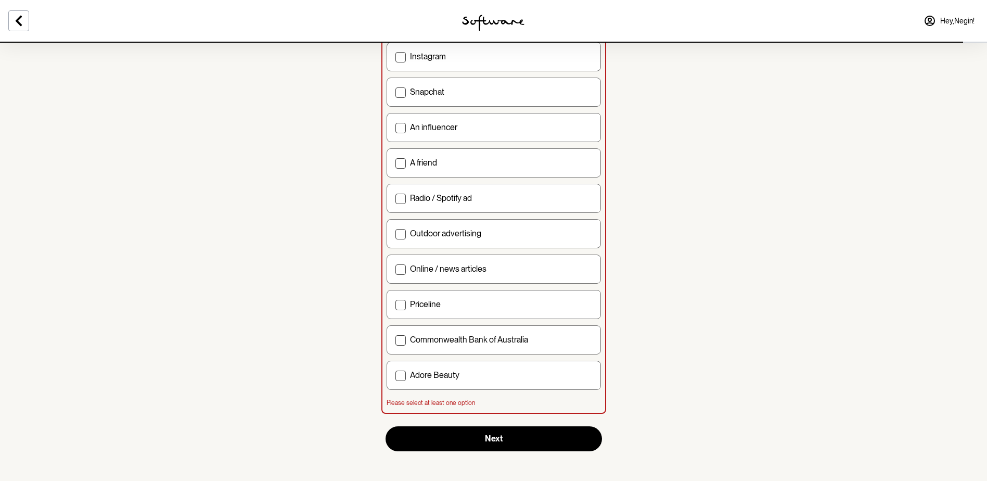
scroll to position [267, 0]
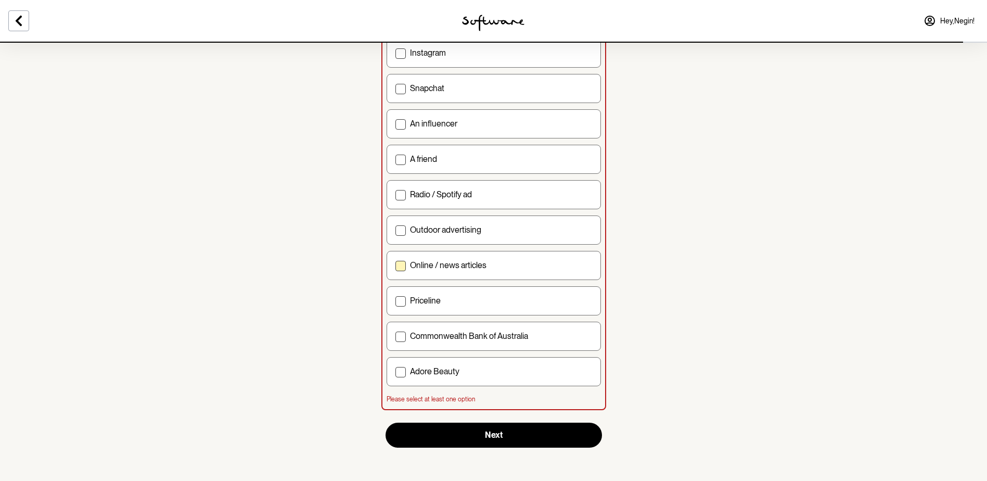
click at [504, 273] on label "Online / news articles" at bounding box center [494, 265] width 214 height 29
click at [395, 265] on input "Online / news articles" at bounding box center [395, 265] width 1 height 1
checkbox input "true"
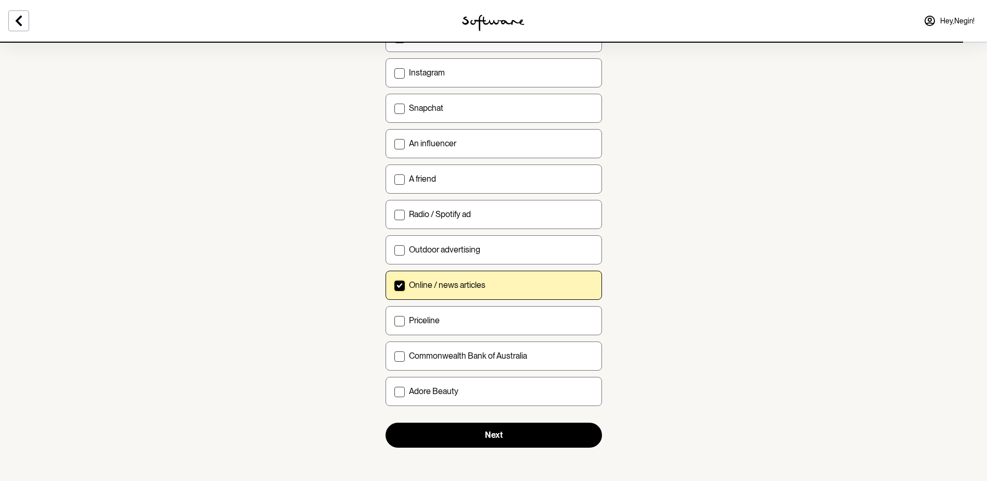
scroll to position [246, 0]
click at [509, 431] on button "Next" at bounding box center [494, 435] width 216 height 25
